Goal: Task Accomplishment & Management: Manage account settings

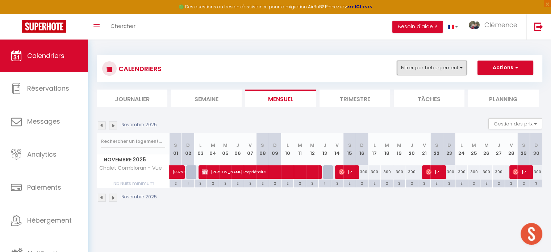
click at [428, 70] on button "Filtrer par hébergement" at bounding box center [432, 68] width 70 height 14
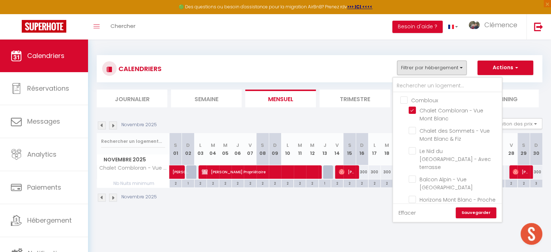
click at [407, 214] on link "Effacer" at bounding box center [407, 213] width 17 height 8
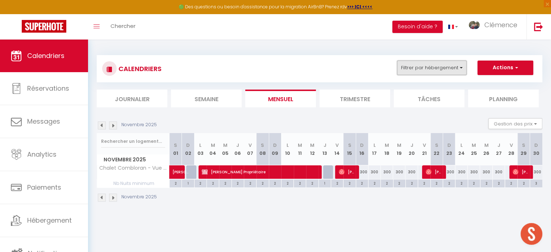
click at [422, 69] on button "Filtrer par hébergement" at bounding box center [432, 68] width 70 height 14
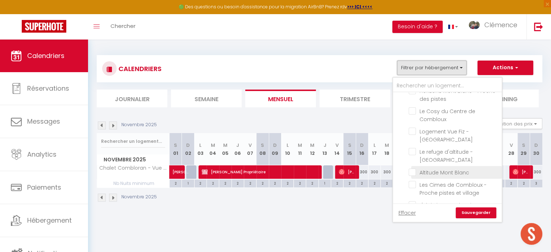
scroll to position [145, 0]
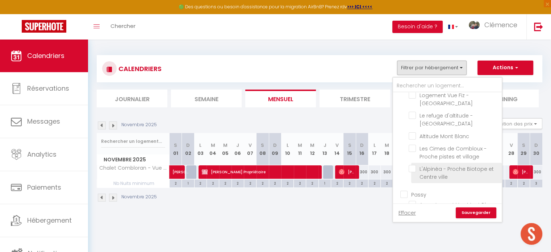
click at [412, 165] on input "L'Alpinéa - Proche Biotope et Centre ville" at bounding box center [454, 168] width 91 height 7
checkbox input "true"
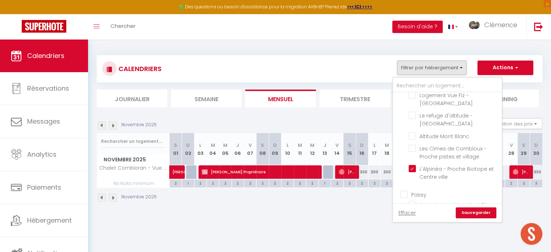
checkbox input "false"
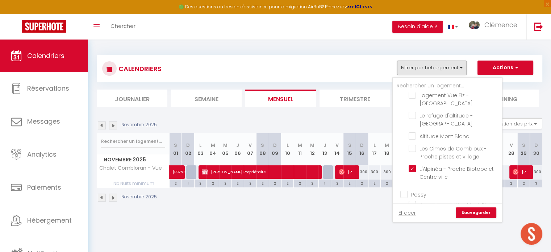
checkbox input "false"
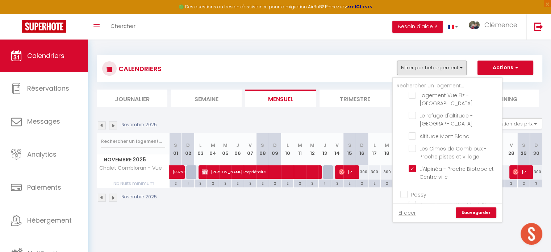
checkbox input "false"
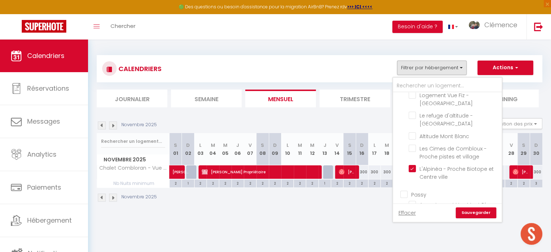
checkbox input "false"
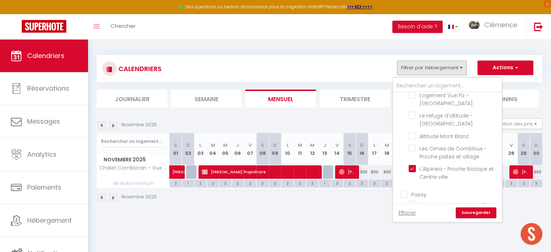
checkbox input "false"
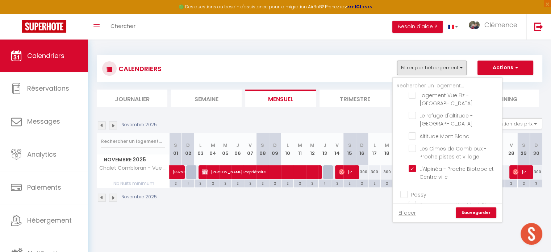
checkbox input "false"
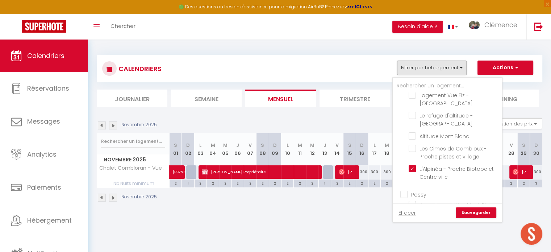
checkbox input "false"
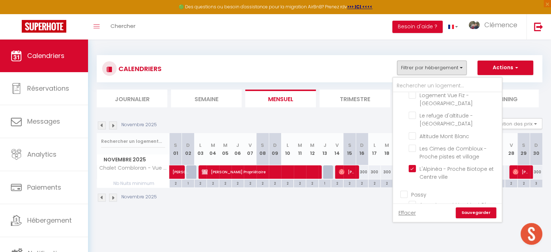
checkbox input "false"
click at [485, 215] on link "Sauvegarder" at bounding box center [476, 212] width 41 height 11
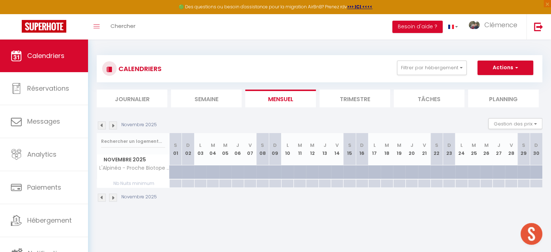
click at [117, 125] on div "Novembre 2025" at bounding box center [128, 125] width 62 height 8
click at [114, 126] on img at bounding box center [113, 125] width 8 height 8
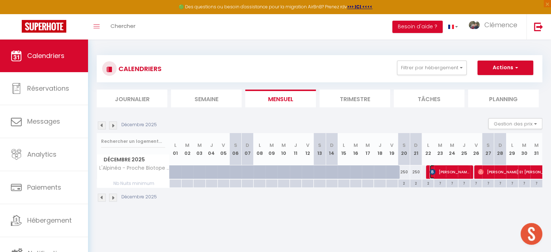
click at [444, 171] on span "[PERSON_NAME]" at bounding box center [450, 172] width 40 height 14
select select "OK"
select select "KO"
select select "0"
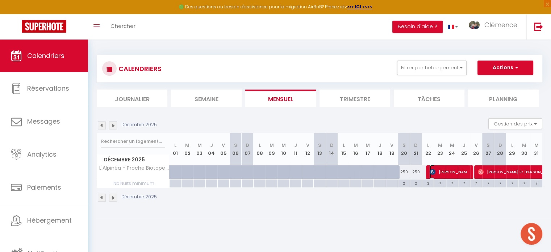
select select "1"
select select
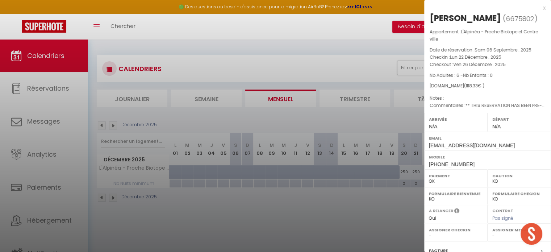
select select "22805"
click at [401, 216] on div at bounding box center [275, 126] width 551 height 252
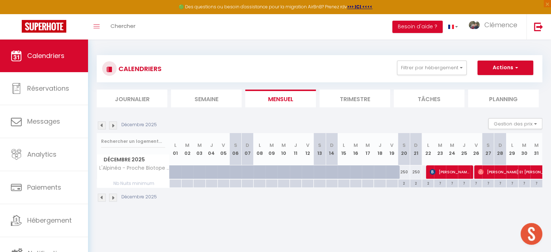
click at [112, 125] on img at bounding box center [113, 125] width 8 height 8
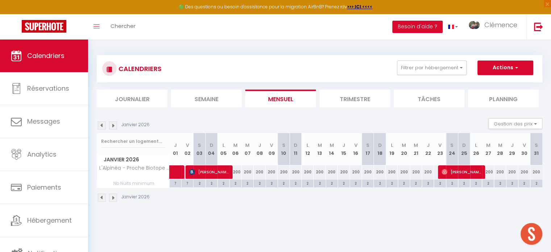
click at [101, 125] on img at bounding box center [102, 125] width 8 height 8
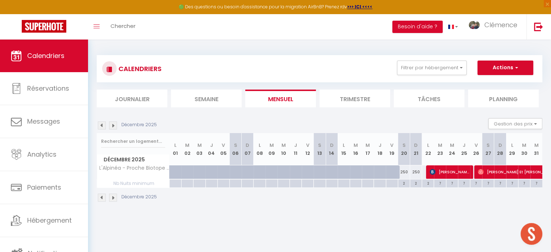
click at [113, 125] on img at bounding box center [113, 125] width 8 height 8
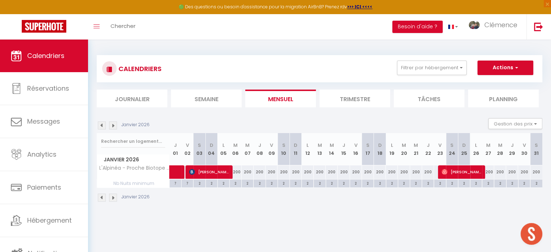
click at [101, 124] on img at bounding box center [102, 125] width 8 height 8
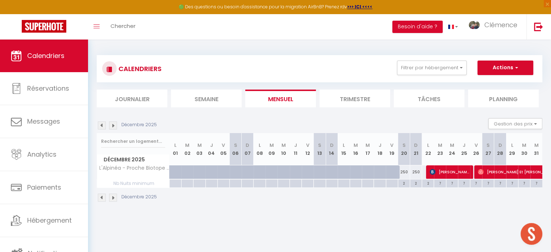
click at [113, 126] on img at bounding box center [113, 125] width 8 height 8
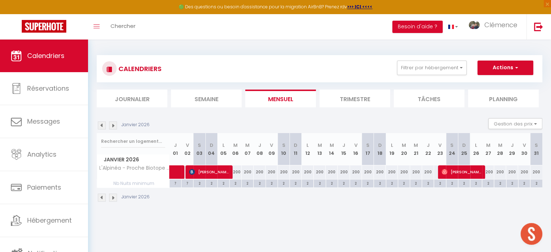
click at [113, 126] on img at bounding box center [113, 125] width 8 height 8
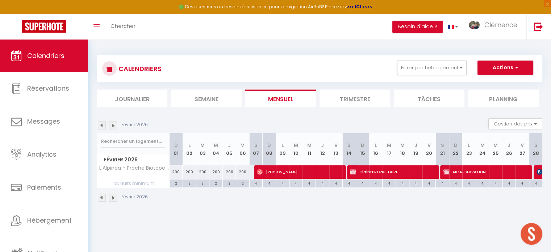
click at [100, 126] on img at bounding box center [102, 125] width 8 height 8
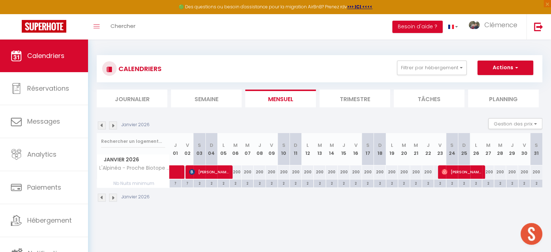
click at [100, 126] on img at bounding box center [102, 125] width 8 height 8
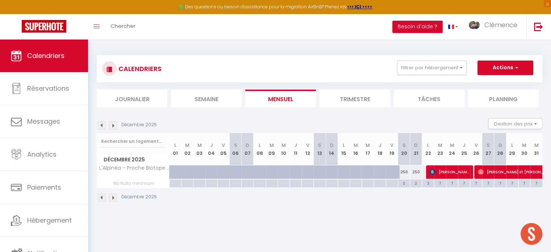
click at [113, 124] on img at bounding box center [113, 125] width 8 height 8
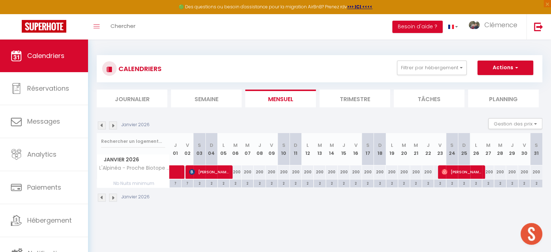
click at [114, 124] on img at bounding box center [113, 125] width 8 height 8
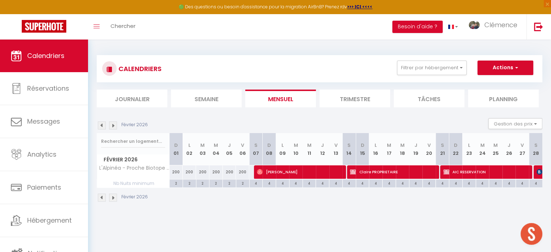
click at [103, 123] on img at bounding box center [102, 125] width 8 height 8
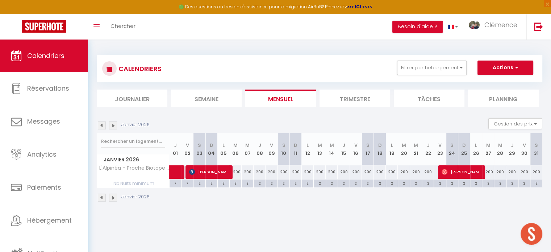
click at [103, 123] on img at bounding box center [102, 125] width 8 height 8
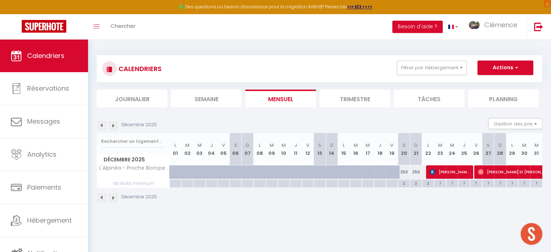
click at [113, 124] on img at bounding box center [113, 125] width 8 height 8
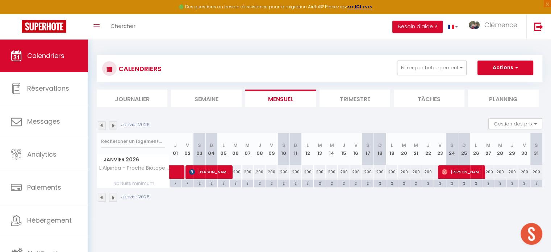
click at [113, 124] on img at bounding box center [113, 125] width 8 height 8
